Goal: Information Seeking & Learning: Learn about a topic

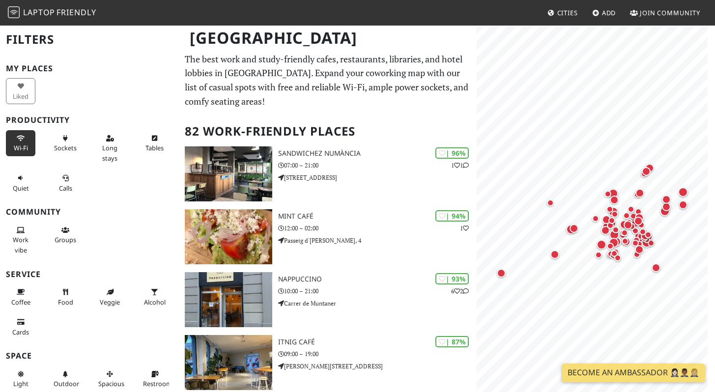
click at [14, 147] on span "Wi-Fi" at bounding box center [21, 147] width 14 height 9
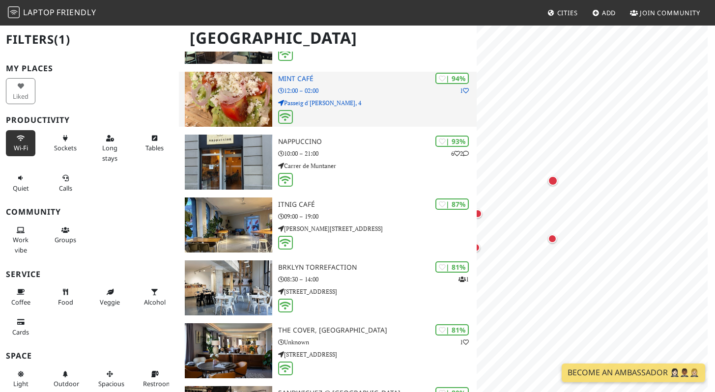
scroll to position [219, 0]
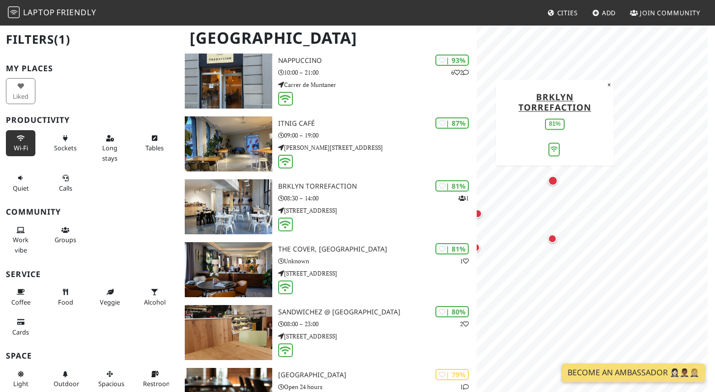
click at [553, 182] on div "Map marker" at bounding box center [553, 181] width 10 height 10
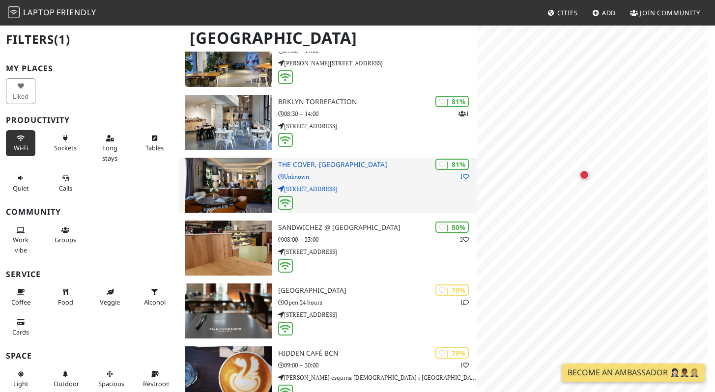
scroll to position [0, 0]
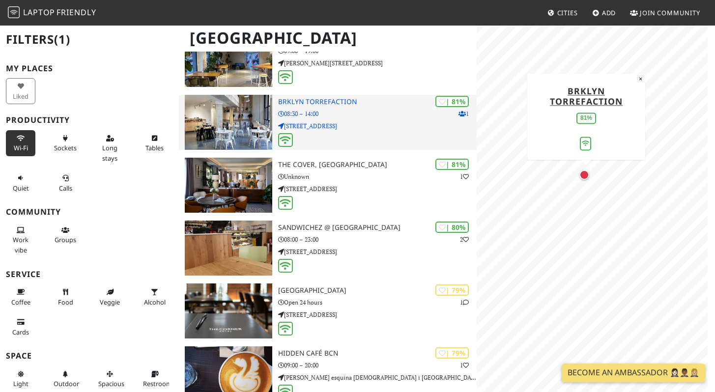
click at [369, 133] on div at bounding box center [377, 140] width 198 height 15
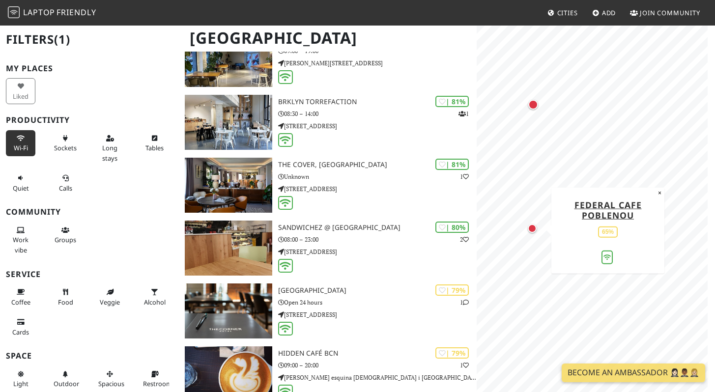
click at [533, 231] on div "Map marker" at bounding box center [531, 228] width 9 height 9
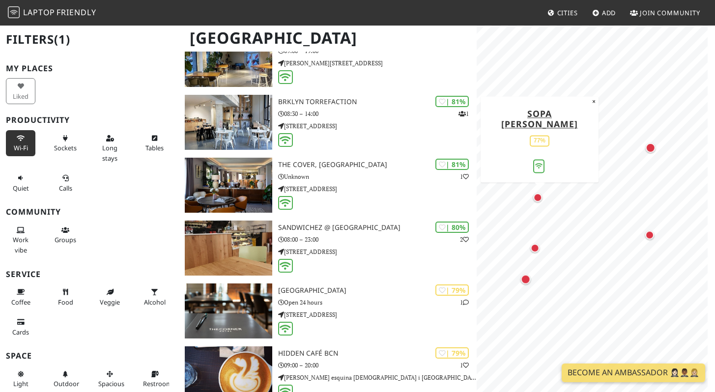
click at [537, 194] on div "Map marker" at bounding box center [537, 197] width 9 height 9
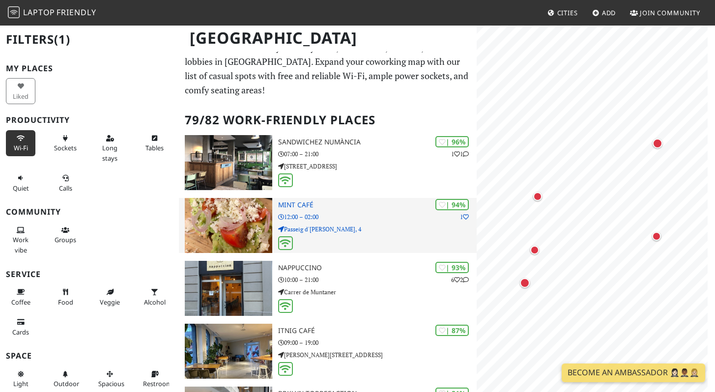
scroll to position [11, 0]
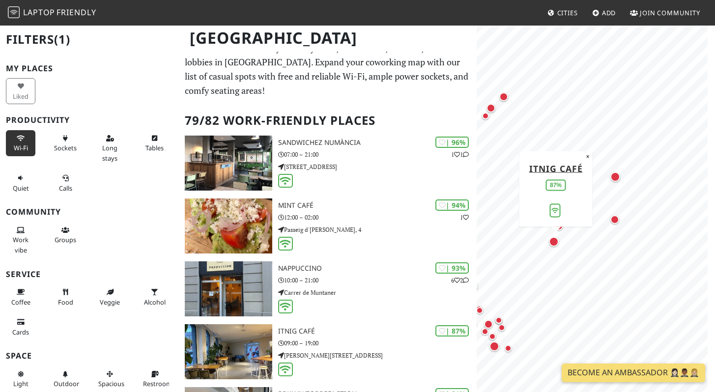
click at [556, 244] on div "Map marker" at bounding box center [554, 242] width 10 height 10
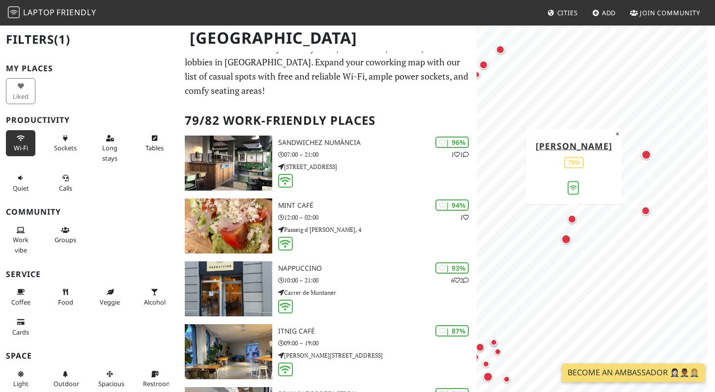
click at [576, 222] on div "Map marker" at bounding box center [573, 221] width 13 height 13
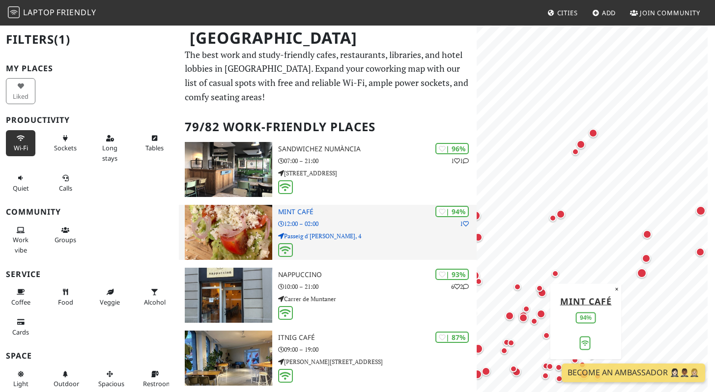
scroll to position [0, 0]
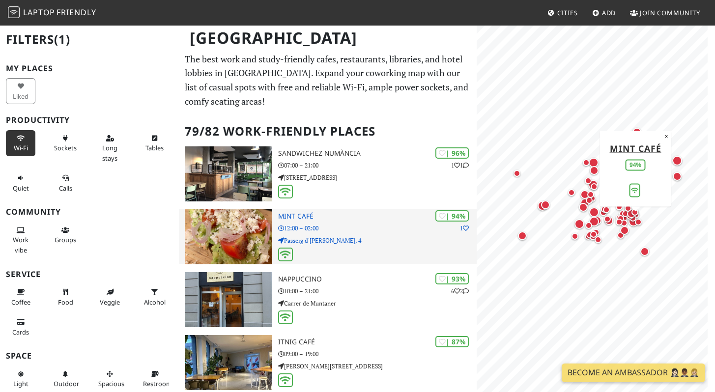
click at [352, 240] on p "Passeig d'Isabel II, 4" at bounding box center [377, 240] width 198 height 9
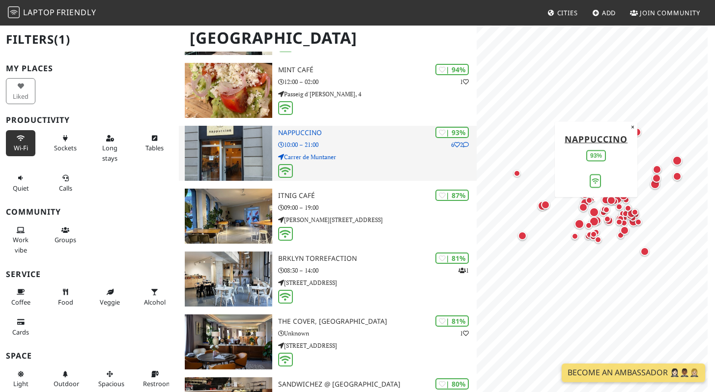
scroll to position [168, 0]
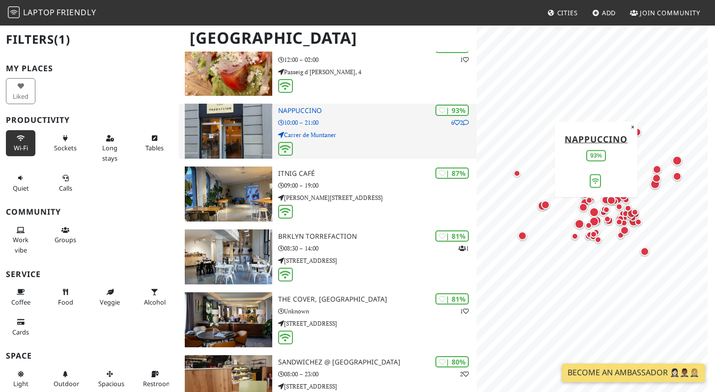
click at [338, 142] on div at bounding box center [377, 149] width 198 height 15
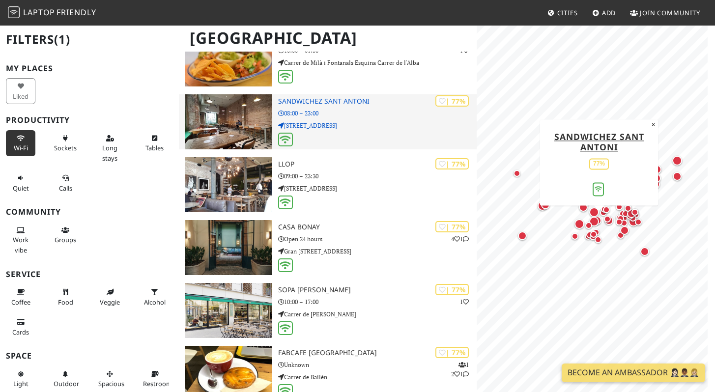
scroll to position [714, 0]
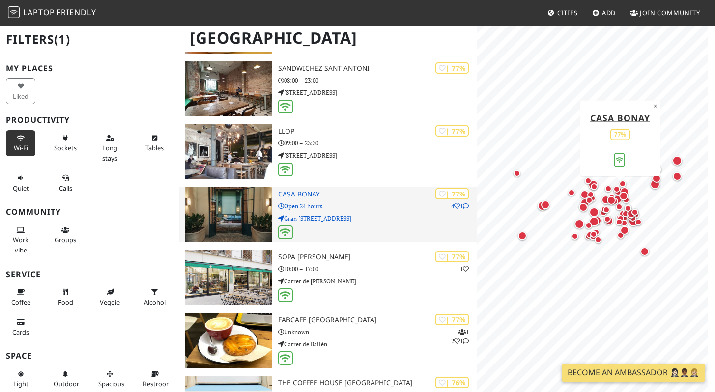
click at [370, 201] on p "Open 24 hours" at bounding box center [377, 205] width 198 height 9
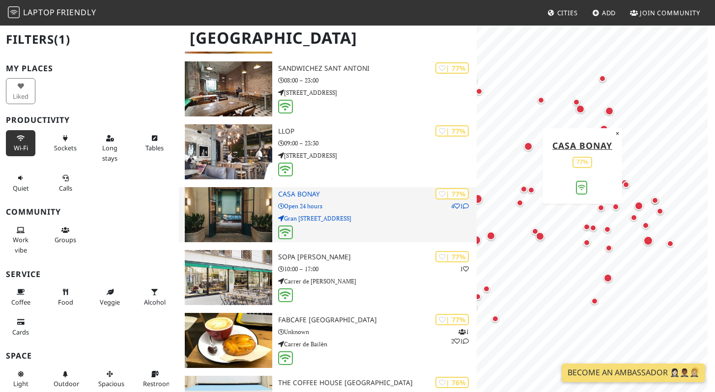
click at [378, 206] on p "Open 24 hours" at bounding box center [377, 205] width 198 height 9
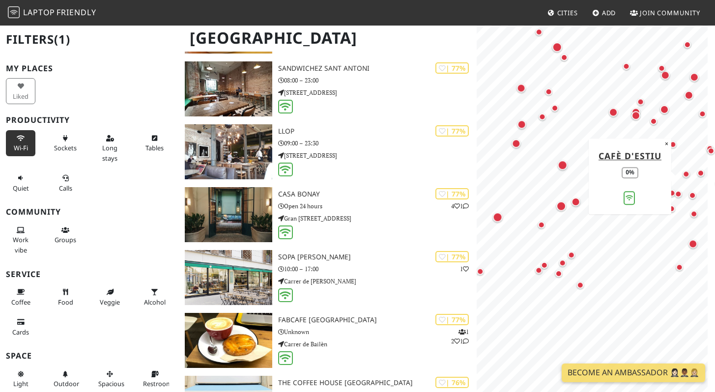
drag, startPoint x: 610, startPoint y: 206, endPoint x: 688, endPoint y: 174, distance: 83.7
click at [692, 173] on div "Map marker" at bounding box center [688, 176] width 12 height 12
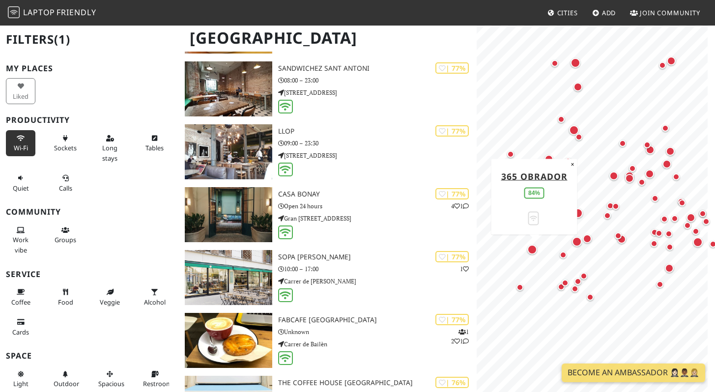
click at [532, 252] on div "Map marker" at bounding box center [532, 250] width 10 height 10
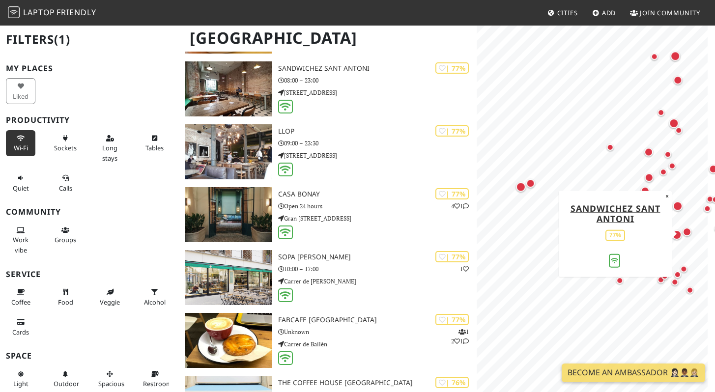
drag, startPoint x: 574, startPoint y: 242, endPoint x: 698, endPoint y: 227, distance: 125.1
click at [681, 230] on div "Map marker" at bounding box center [676, 235] width 10 height 10
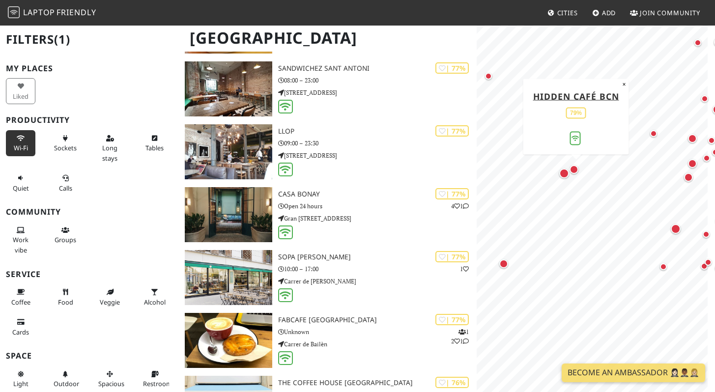
click at [575, 174] on div "Map marker" at bounding box center [575, 171] width 13 height 13
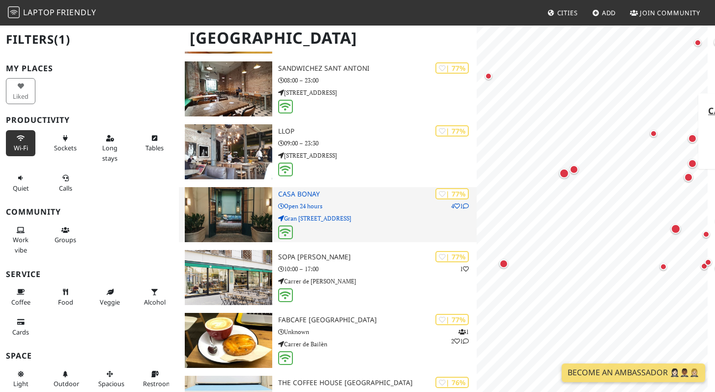
scroll to position [0, 0]
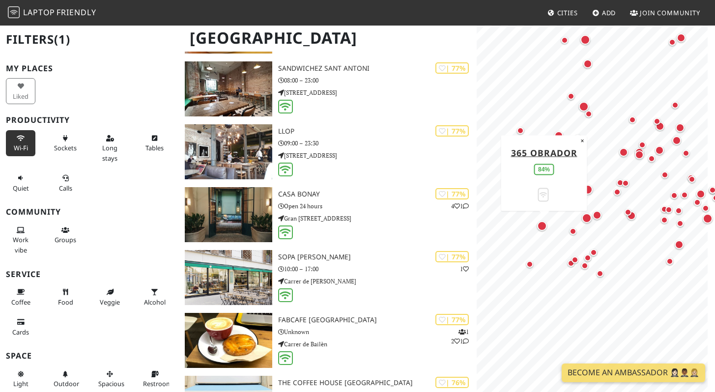
click at [545, 227] on div "Map marker" at bounding box center [542, 226] width 10 height 10
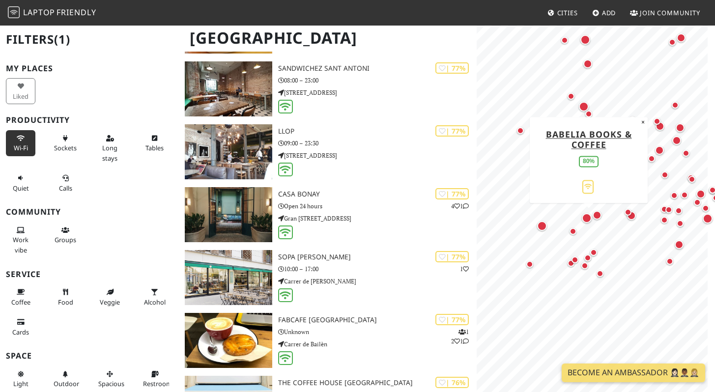
click at [587, 219] on div "Map marker" at bounding box center [586, 218] width 10 height 10
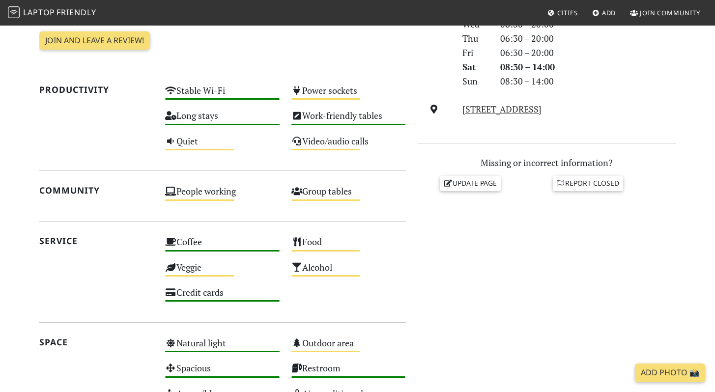
scroll to position [257, 0]
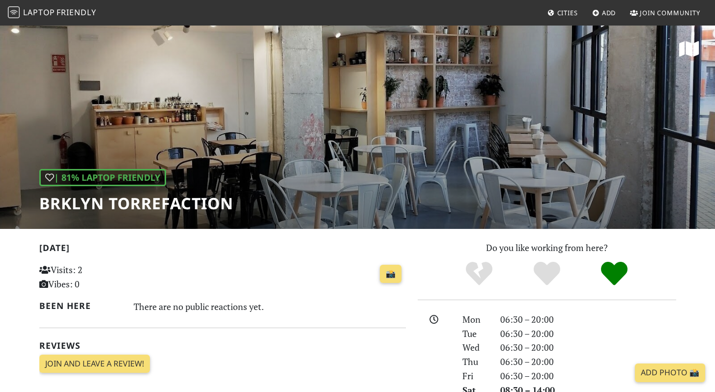
click at [96, 208] on h1 "BRKLYN Torrefaction" at bounding box center [136, 203] width 194 height 19
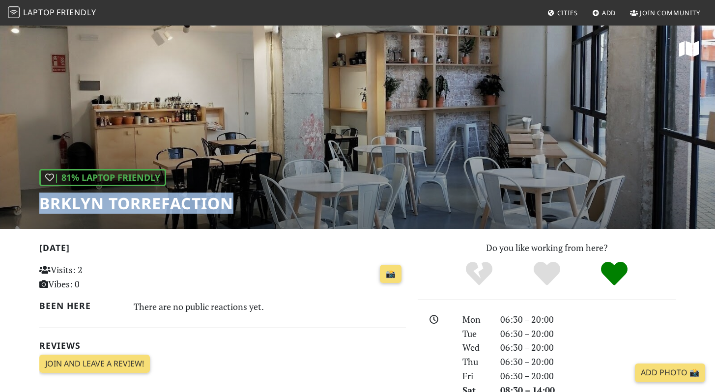
click at [96, 208] on h1 "BRKLYN Torrefaction" at bounding box center [136, 203] width 194 height 19
click at [95, 208] on h1 "BRKLYN Torrefaction" at bounding box center [136, 203] width 194 height 19
copy div "BRKLYN Torrefaction"
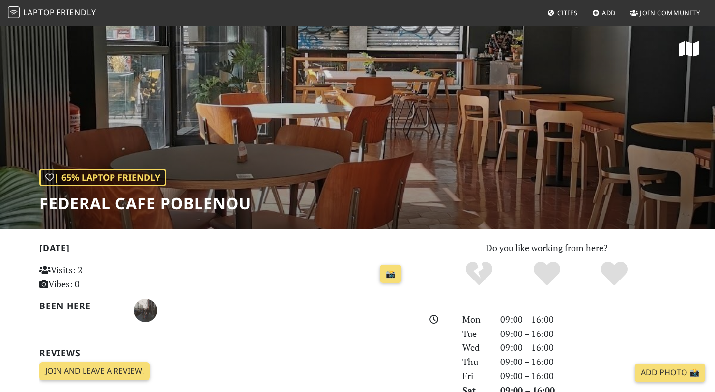
click at [118, 204] on h1 "Federal Cafe Poblenou" at bounding box center [145, 203] width 212 height 19
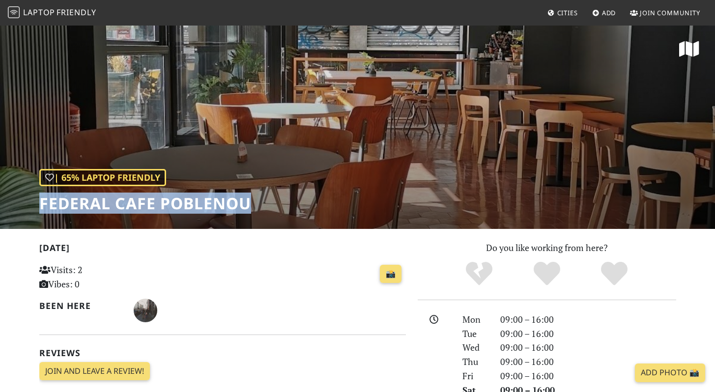
click at [118, 204] on h1 "Federal Cafe Poblenou" at bounding box center [145, 203] width 212 height 19
copy div "Federal Cafe Poblenou"
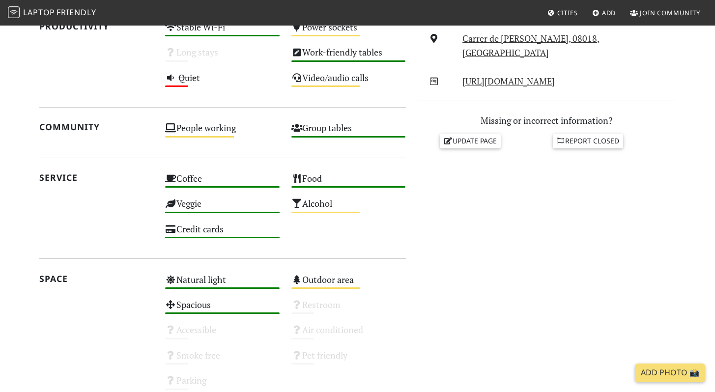
scroll to position [404, 0]
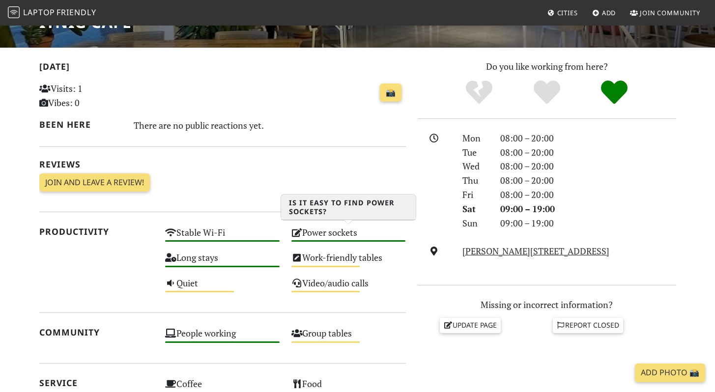
scroll to position [379, 0]
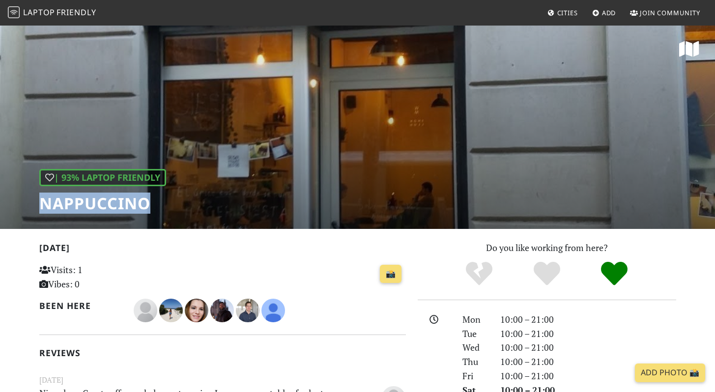
drag, startPoint x: 178, startPoint y: 206, endPoint x: 39, endPoint y: 211, distance: 139.6
click at [39, 211] on div "| 93% Laptop Friendly Nappuccino" at bounding box center [357, 127] width 715 height 204
copy h1 "Nappuccino"
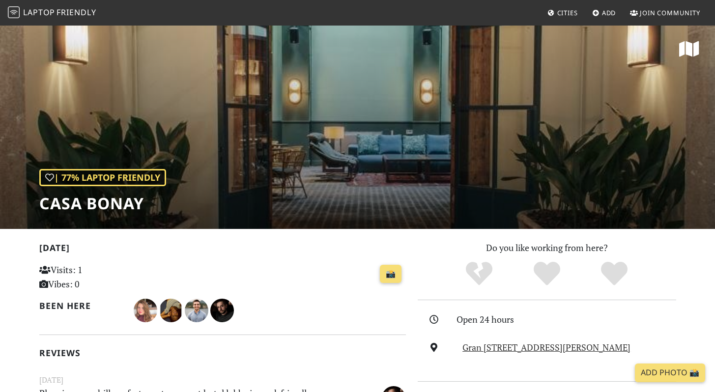
click at [118, 209] on h1 "Casa Bonay" at bounding box center [102, 203] width 127 height 19
click at [117, 209] on h1 "Casa Bonay" at bounding box center [102, 203] width 127 height 19
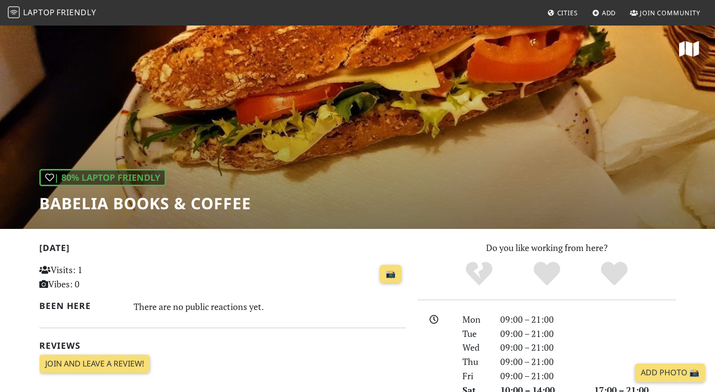
click at [227, 213] on h1 "Babelia Books & Coffee" at bounding box center [145, 203] width 212 height 19
click at [226, 213] on h1 "Babelia Books & Coffee" at bounding box center [145, 203] width 212 height 19
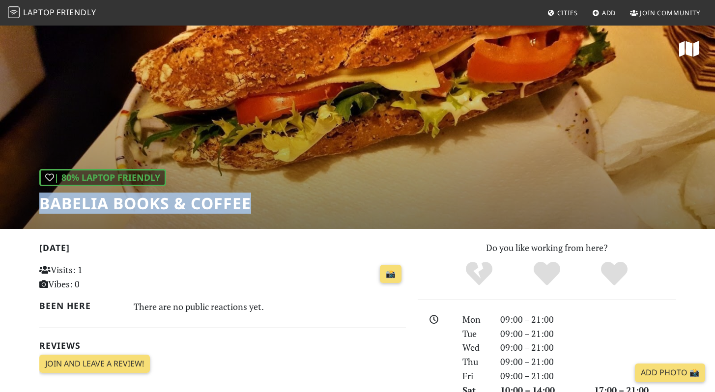
click at [226, 213] on h1 "Babelia Books & Coffee" at bounding box center [145, 203] width 212 height 19
copy div "Babelia Books & Coffee"
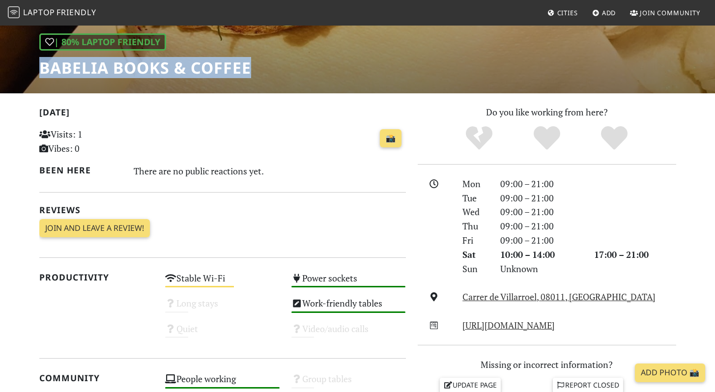
scroll to position [203, 0]
